Goal: Task Accomplishment & Management: Manage account settings

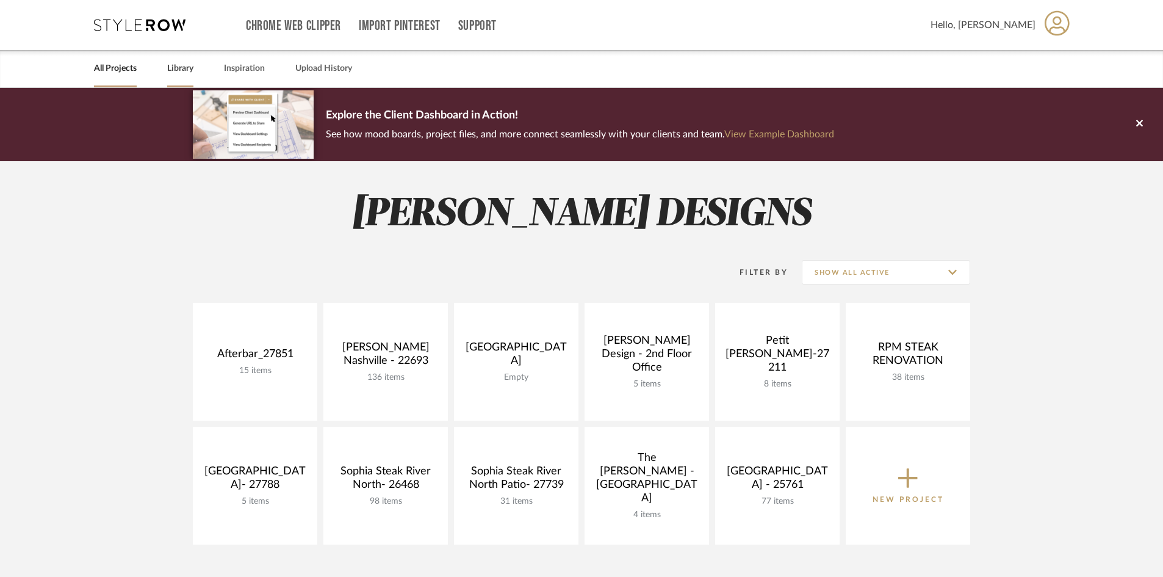
click at [185, 63] on link "Library" at bounding box center [180, 68] width 26 height 16
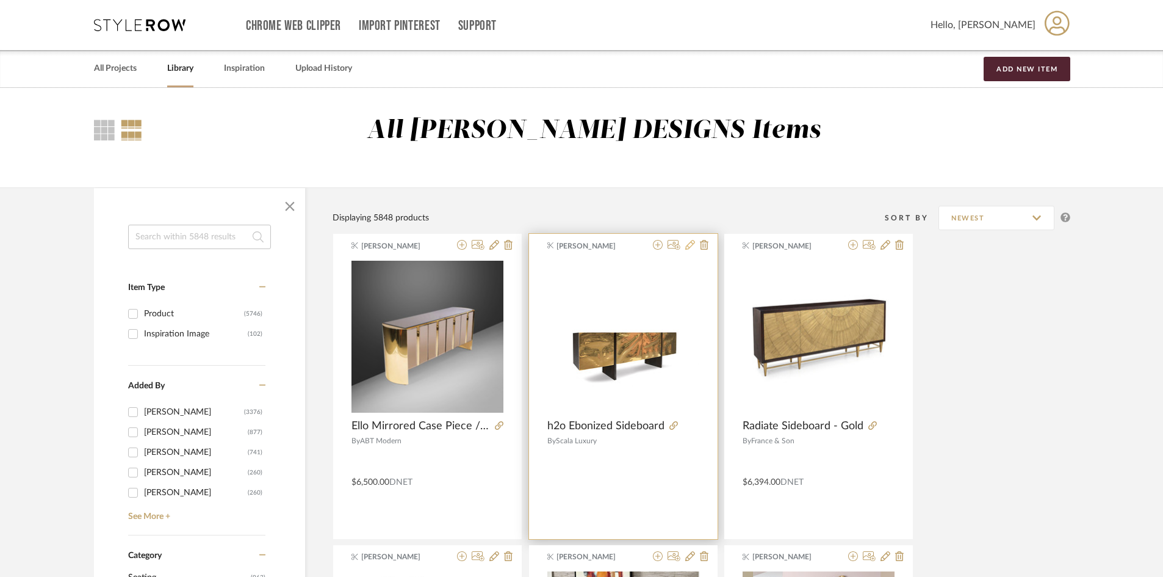
click at [688, 243] on icon at bounding box center [690, 245] width 10 height 10
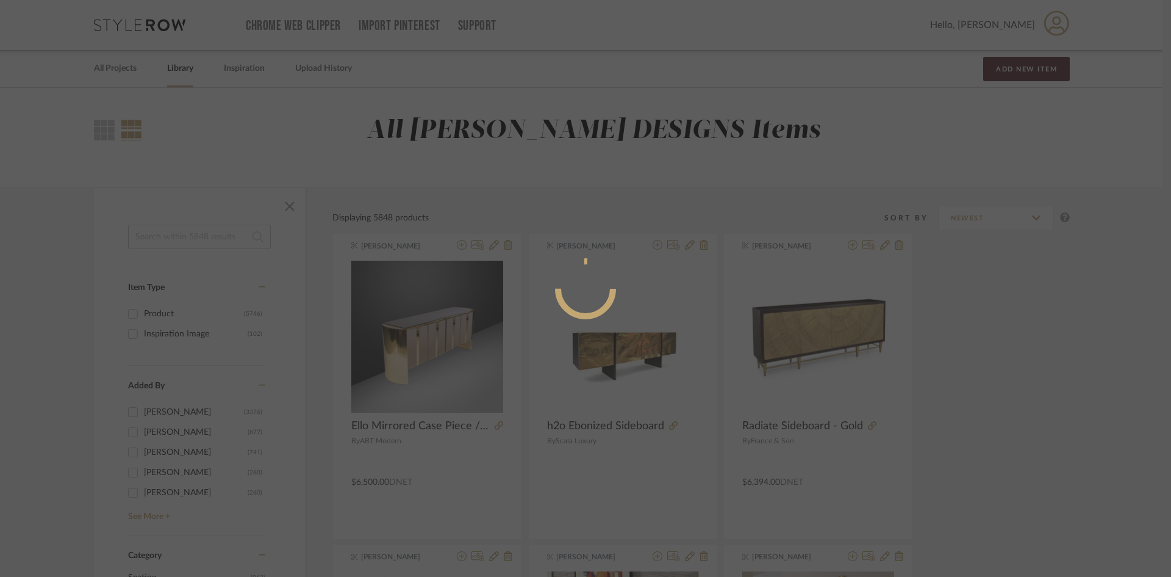
radio input "true"
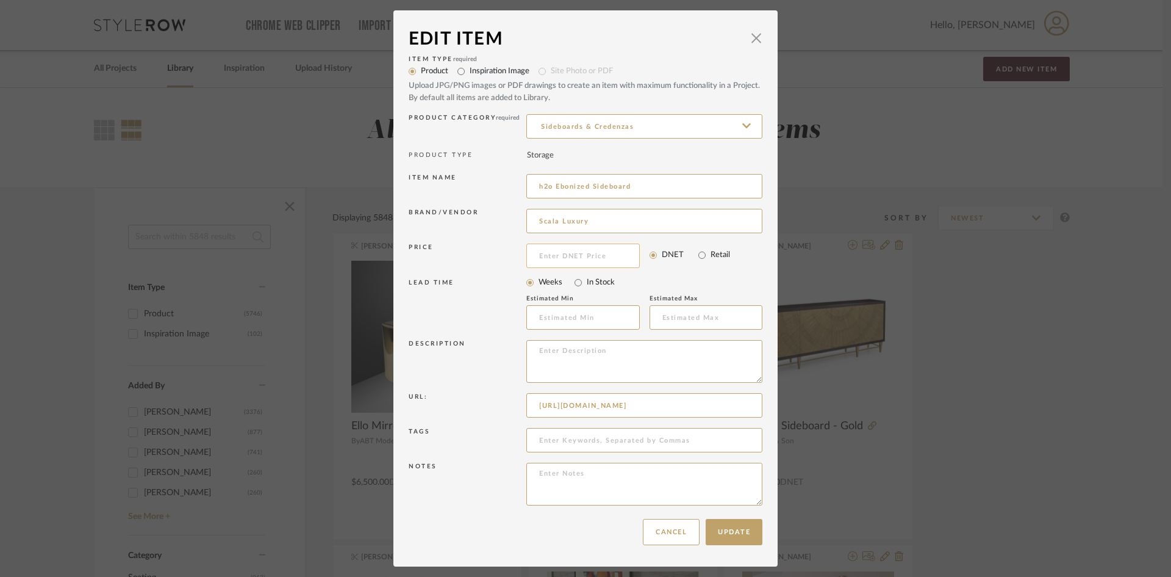
click at [559, 258] on input at bounding box center [582, 255] width 113 height 24
type input "$25,000.00"
click at [589, 381] on textarea at bounding box center [644, 361] width 236 height 43
type textarea "$25k Trade"
click at [734, 536] on button "Update" at bounding box center [734, 532] width 57 height 26
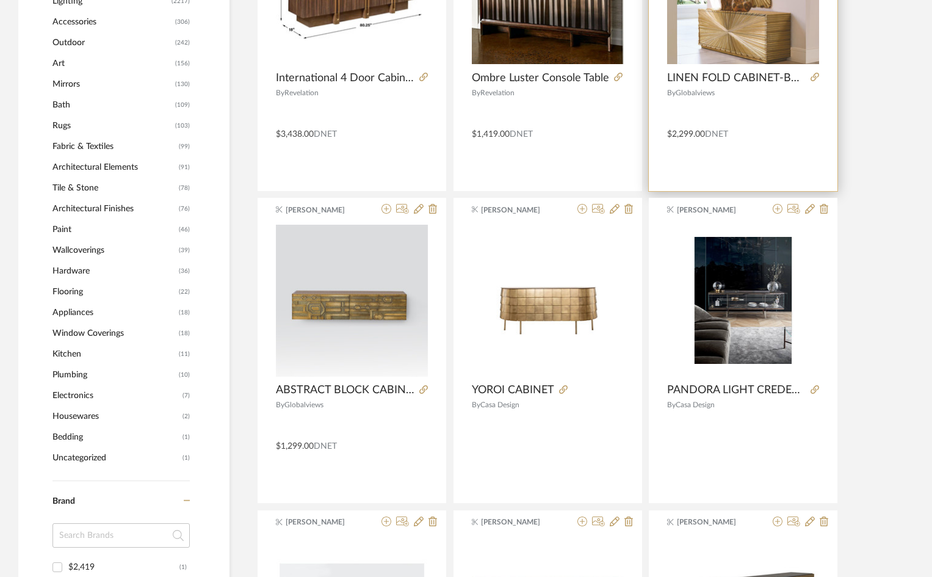
scroll to position [671, 0]
